Goal: Find specific page/section

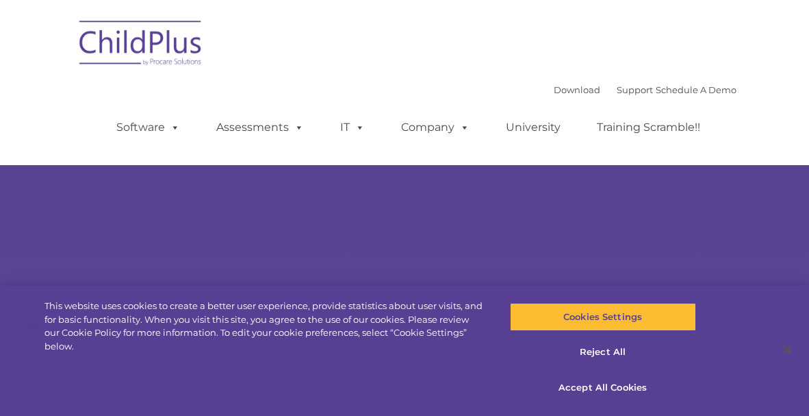
select select "MEDIUM"
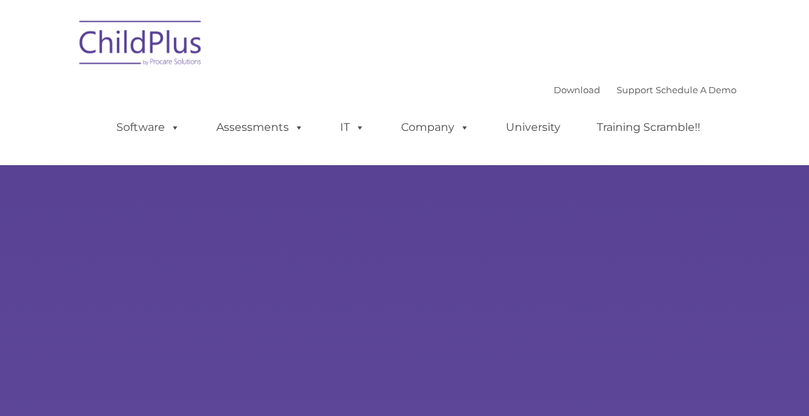
type input ""
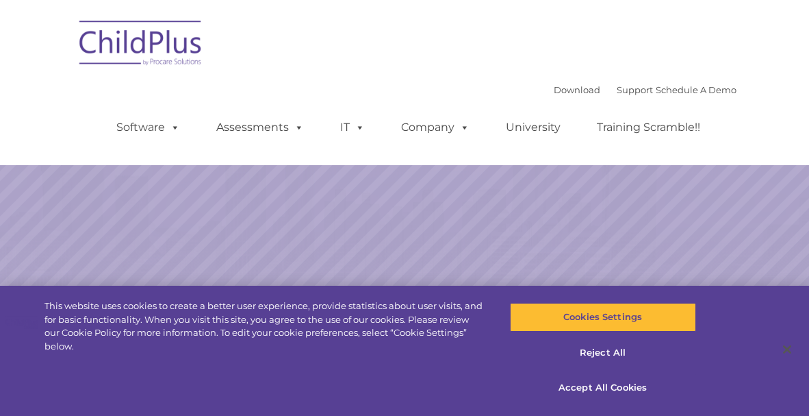
select select "MEDIUM"
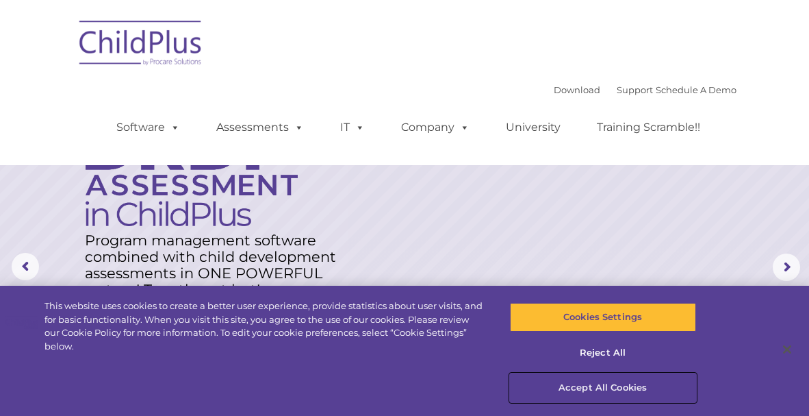
click at [612, 383] on button "Accept All Cookies" at bounding box center [603, 387] width 186 height 29
